Goal: Task Accomplishment & Management: Use online tool/utility

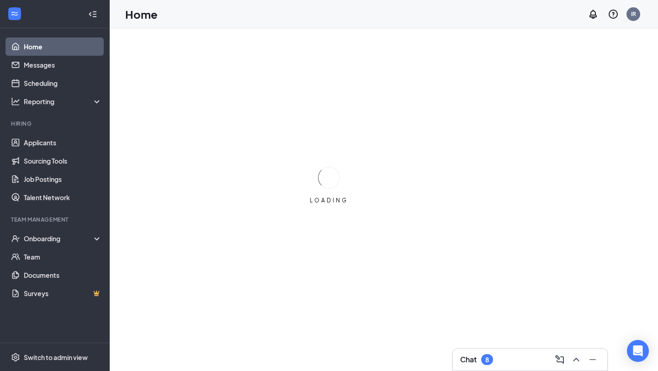
click at [479, 355] on div "Chat 8" at bounding box center [529, 359] width 154 height 22
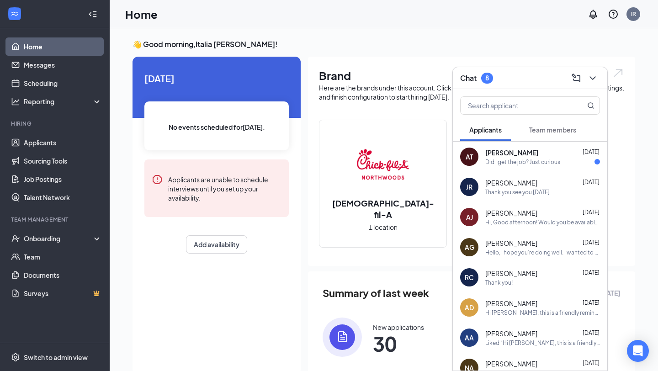
click at [513, 191] on div "Thank you see you [DATE]" at bounding box center [517, 192] width 64 height 8
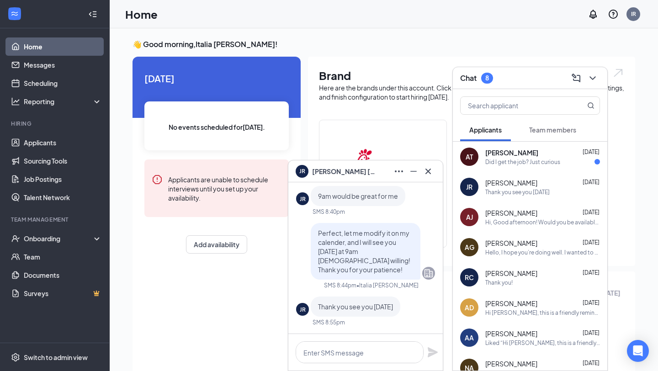
click at [337, 178] on div "JR [PERSON_NAME]" at bounding box center [365, 171] width 140 height 15
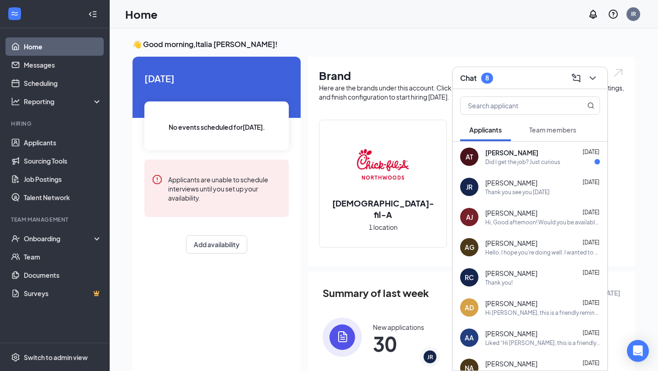
click at [491, 197] on div "JR [PERSON_NAME] [DATE] Thank you see you [DATE]" at bounding box center [529, 187] width 154 height 30
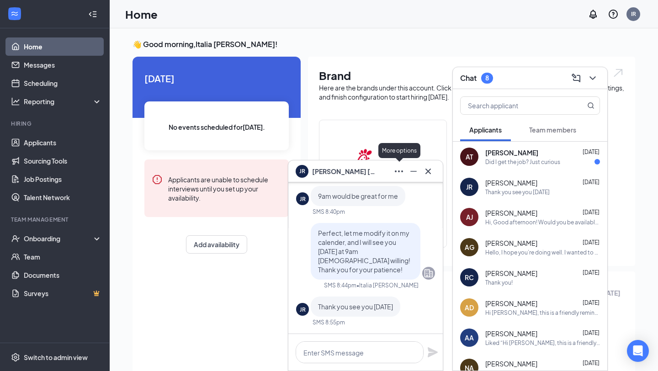
click at [399, 172] on icon "Ellipses" at bounding box center [398, 171] width 11 height 11
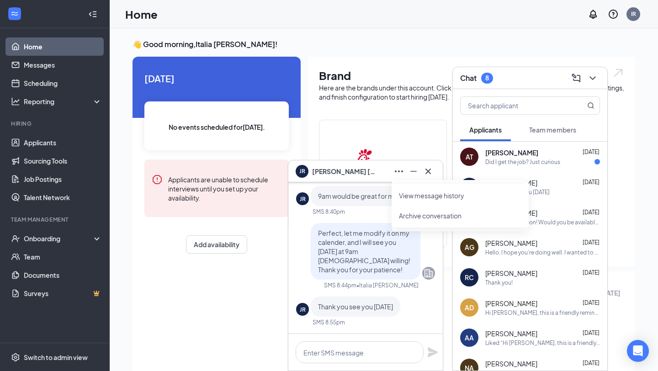
click at [300, 172] on div "JR" at bounding box center [302, 170] width 6 height 8
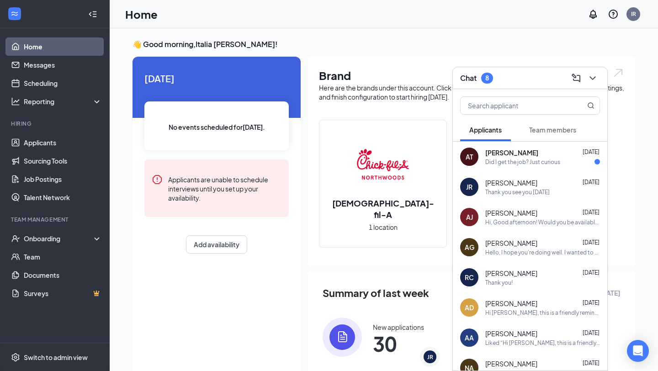
click at [371, 12] on div "Home IR" at bounding box center [384, 14] width 548 height 28
click at [594, 81] on icon "ChevronDown" at bounding box center [592, 78] width 11 height 11
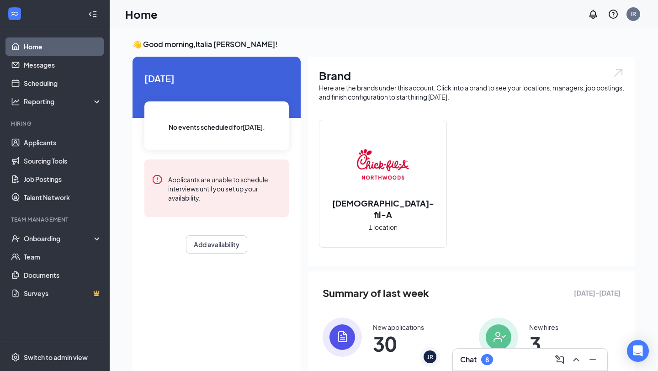
click at [487, 355] on div "8" at bounding box center [487, 360] width 4 height 8
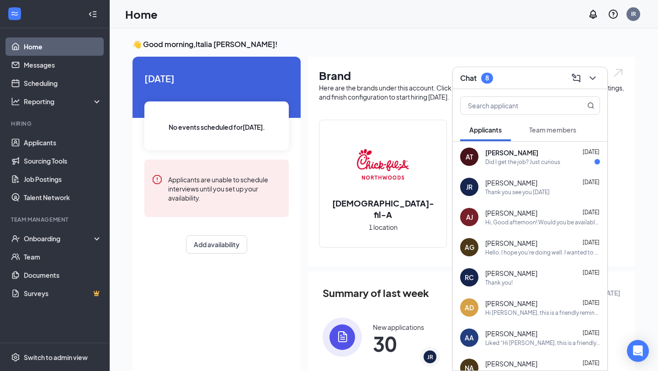
click at [384, 14] on div "Home IR" at bounding box center [384, 14] width 548 height 28
click at [592, 84] on button at bounding box center [592, 78] width 15 height 15
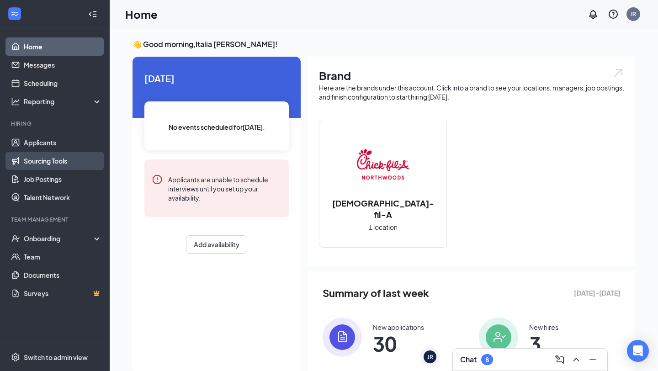
click at [63, 152] on link "Sourcing Tools" at bounding box center [63, 161] width 78 height 18
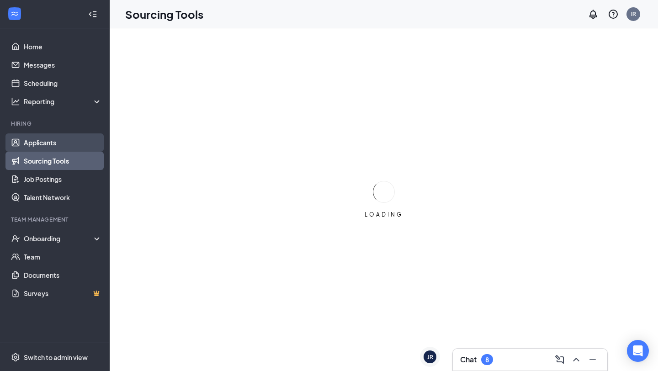
click at [67, 143] on link "Applicants" at bounding box center [63, 142] width 78 height 18
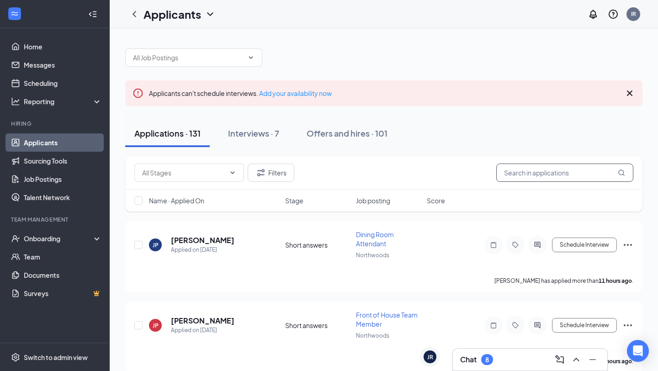
click at [570, 170] on input "text" at bounding box center [564, 172] width 137 height 18
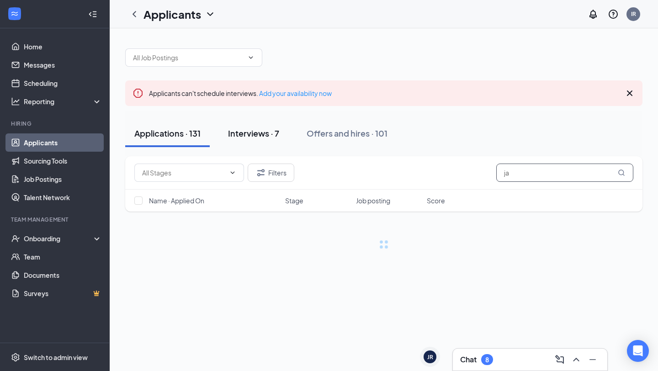
type input "ja"
click at [277, 138] on div "Interviews · 7" at bounding box center [253, 132] width 51 height 11
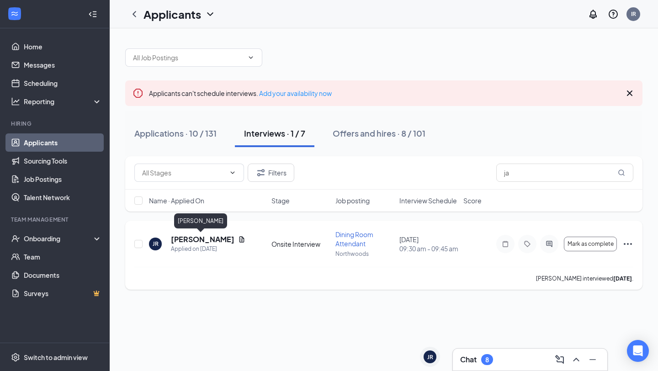
click at [183, 242] on h5 "[PERSON_NAME]" at bounding box center [202, 239] width 63 height 10
